Goal: Task Accomplishment & Management: Manage account settings

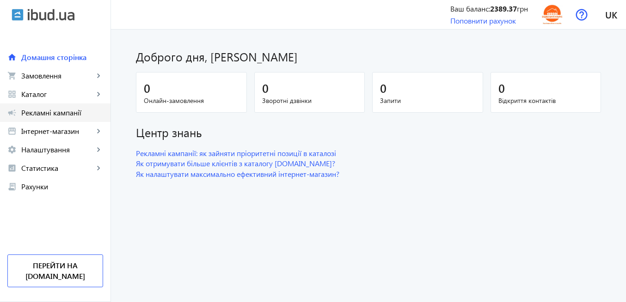
click at [56, 113] on span "Рекламні кампанії" at bounding box center [62, 112] width 82 height 9
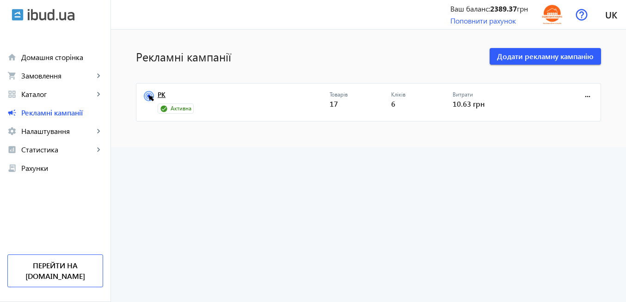
click at [161, 97] on link "РК" at bounding box center [244, 97] width 172 height 13
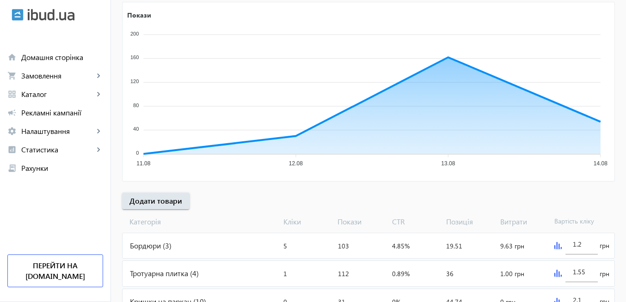
scroll to position [201, 0]
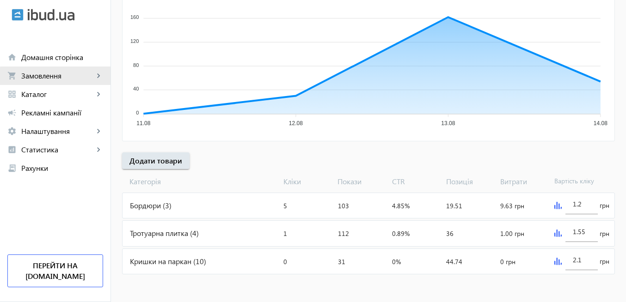
click at [68, 79] on span "Замовлення" at bounding box center [57, 75] width 73 height 9
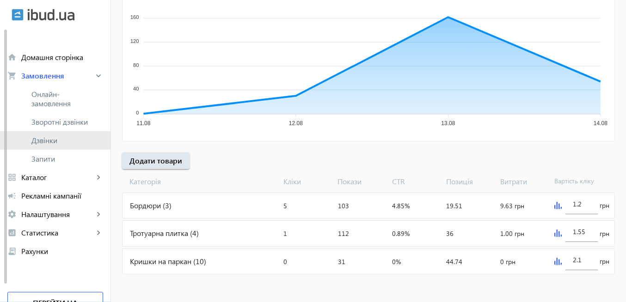
click at [71, 140] on span "Дзвінки" at bounding box center [67, 140] width 72 height 9
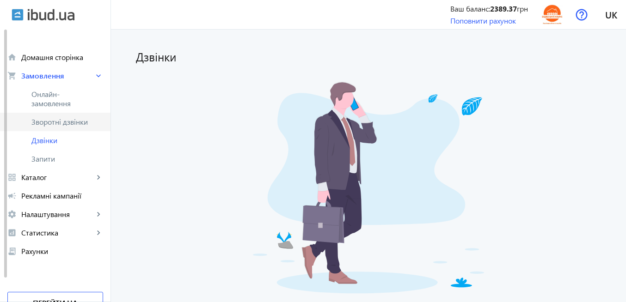
click at [65, 122] on span "Зворотні дзвінки" at bounding box center [62, 121] width 62 height 9
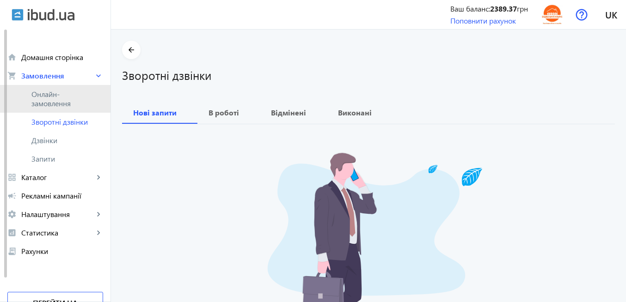
click at [58, 103] on span "Онлайн-замовлення" at bounding box center [62, 99] width 62 height 19
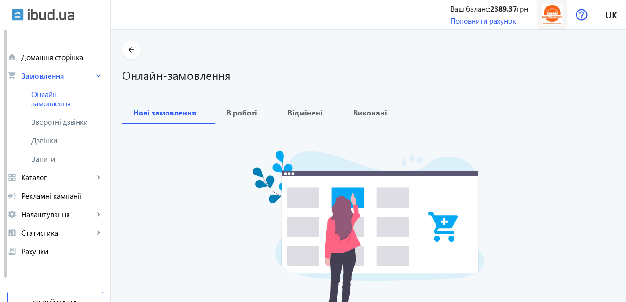
click at [548, 19] on img at bounding box center [552, 14] width 21 height 21
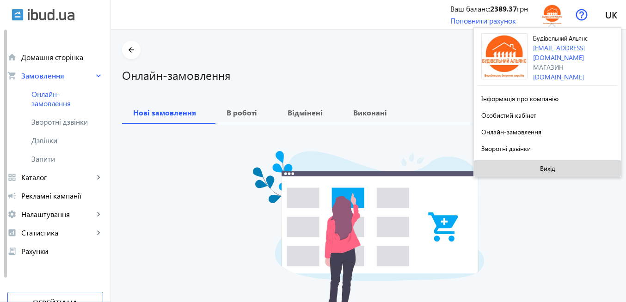
click at [546, 166] on span "Вихід" at bounding box center [547, 168] width 15 height 7
